Goal: Task Accomplishment & Management: Manage account settings

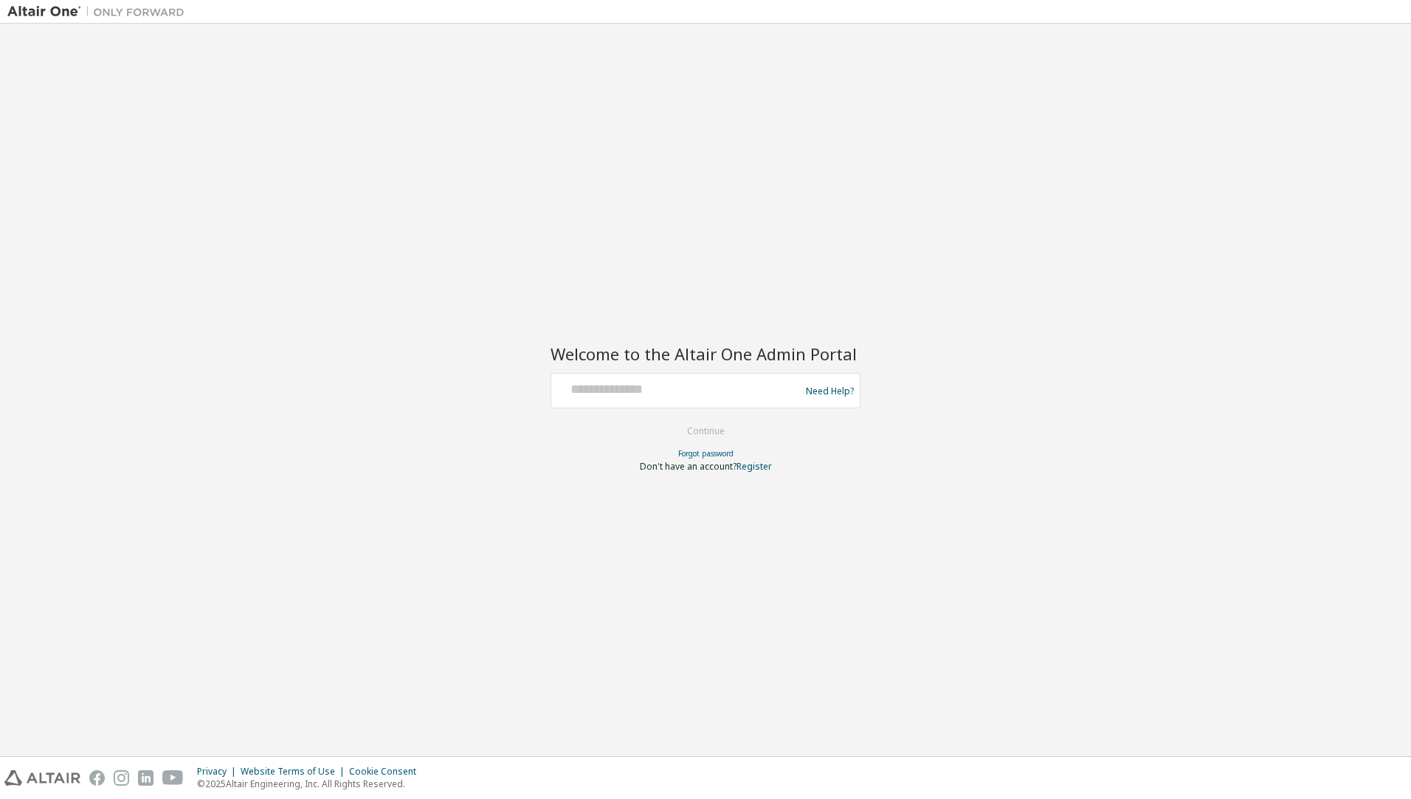
click at [688, 399] on div at bounding box center [677, 390] width 241 height 28
click at [638, 388] on input "text" at bounding box center [677, 386] width 241 height 21
type input "**********"
click at [722, 433] on button "Continue" at bounding box center [706, 431] width 69 height 22
